Goal: Use online tool/utility

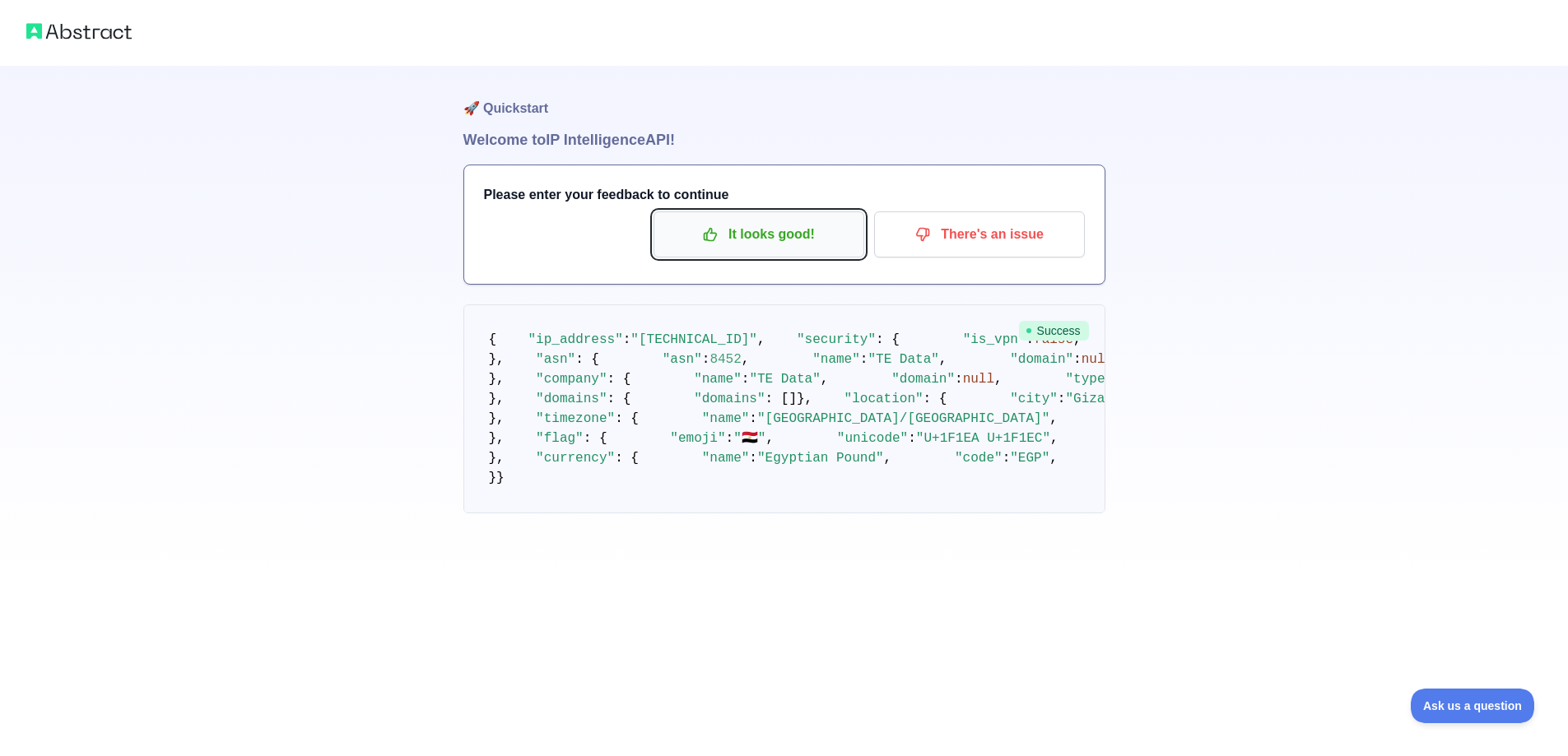
click at [811, 228] on p "It looks good!" at bounding box center [759, 235] width 186 height 28
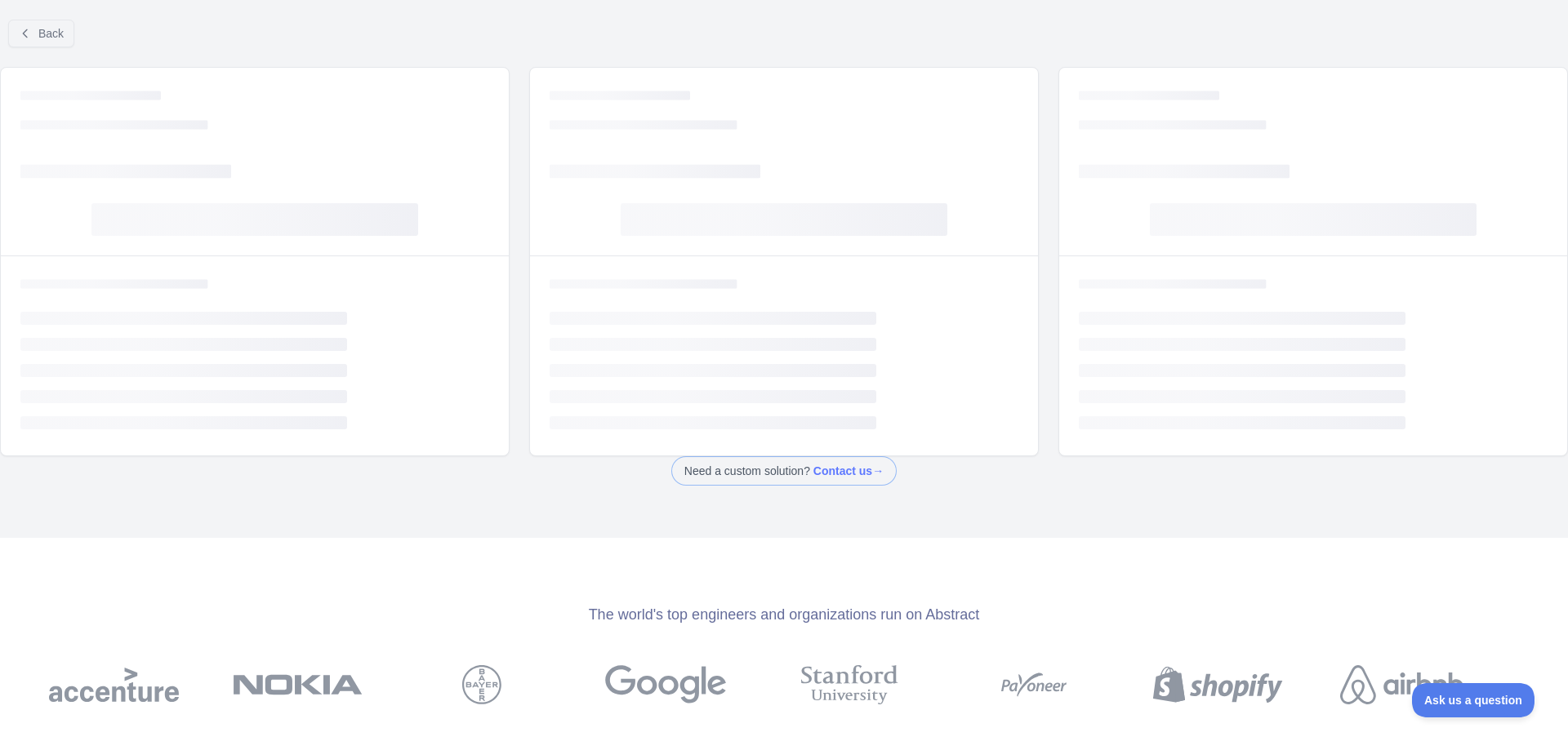
click at [73, 37] on div at bounding box center [784, 375] width 1568 height 750
click at [67, 37] on button "Back" at bounding box center [41, 33] width 66 height 28
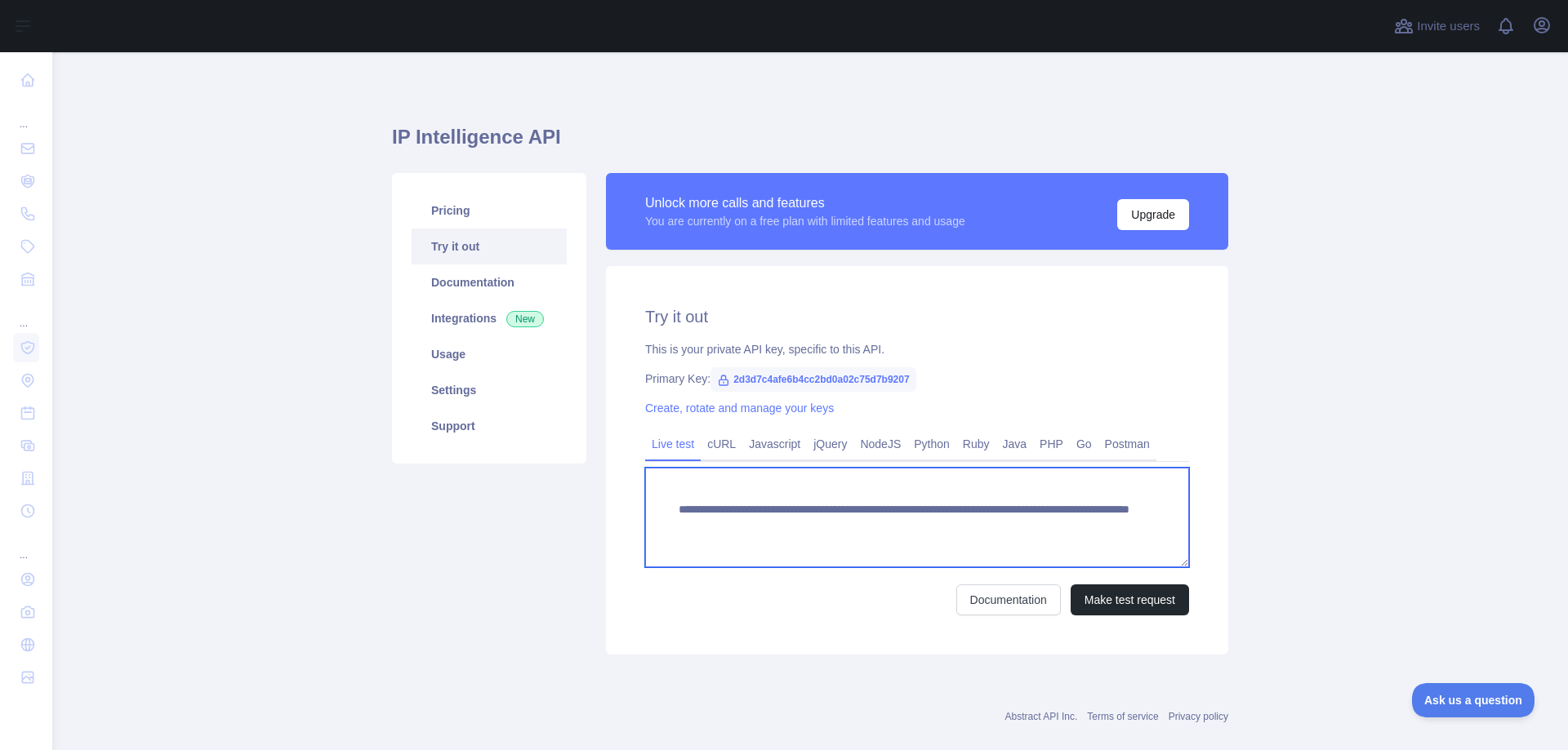
click at [1018, 532] on textarea "**********" at bounding box center [917, 517] width 544 height 99
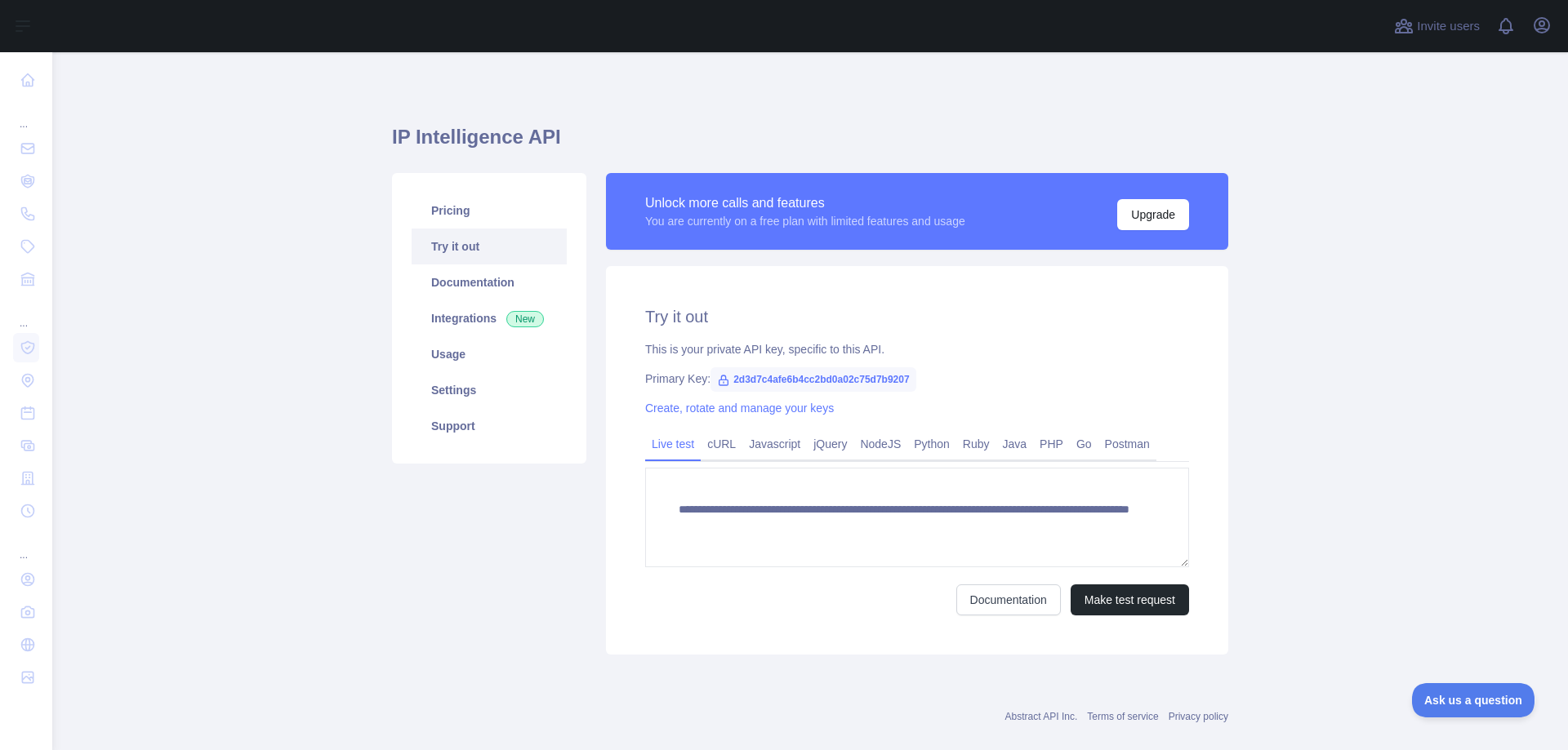
click at [835, 368] on span "2d3d7c4afe6b4cc2bd0a02c75d7b9207" at bounding box center [812, 379] width 205 height 24
click at [841, 384] on span "2d3d7c4afe6b4cc2bd0a02c75d7b9207" at bounding box center [812, 379] width 205 height 24
